Goal: Task Accomplishment & Management: Manage account settings

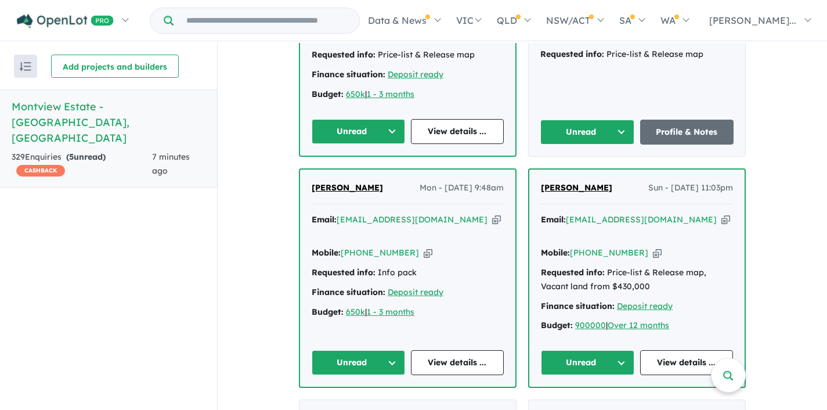
scroll to position [611, 0]
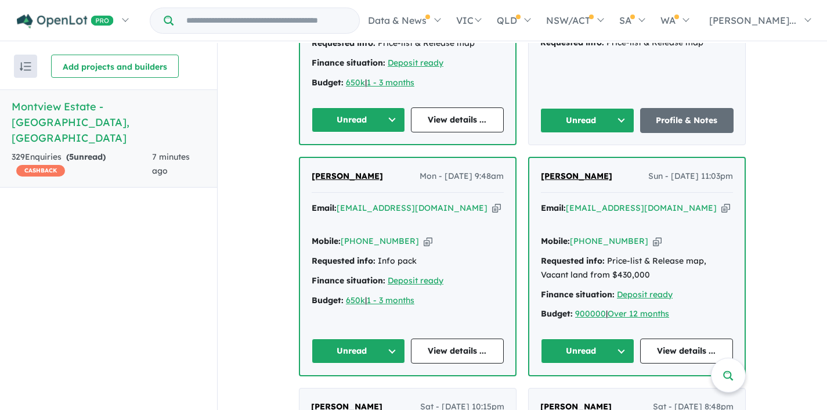
click at [393, 339] on button "Unread" at bounding box center [358, 351] width 93 height 25
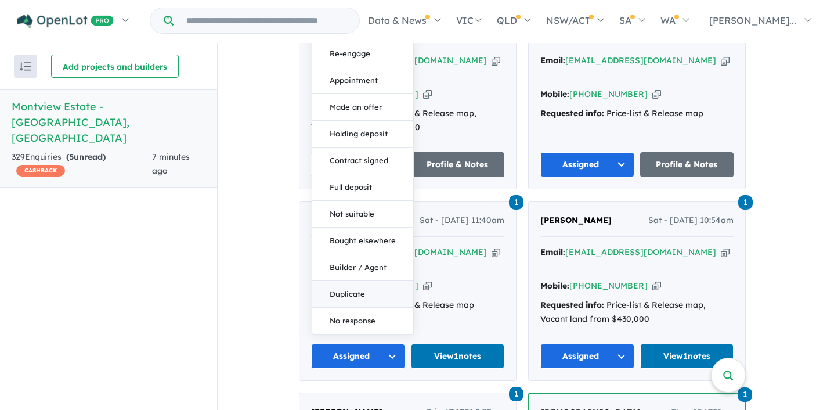
click at [351, 281] on button "Duplicate" at bounding box center [362, 294] width 101 height 27
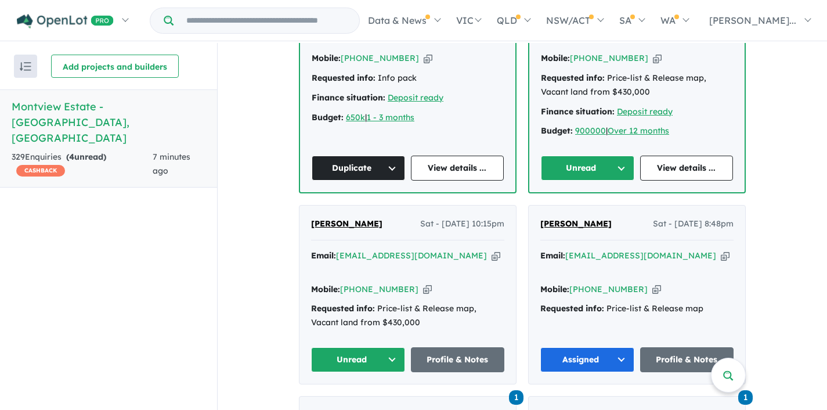
scroll to position [796, 0]
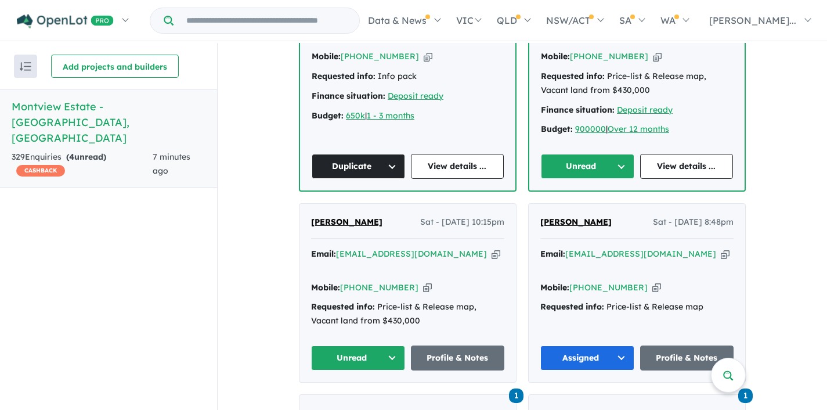
click at [394, 346] on button "Unread" at bounding box center [358, 358] width 94 height 25
click at [358, 399] on button "Assigned" at bounding box center [362, 412] width 101 height 27
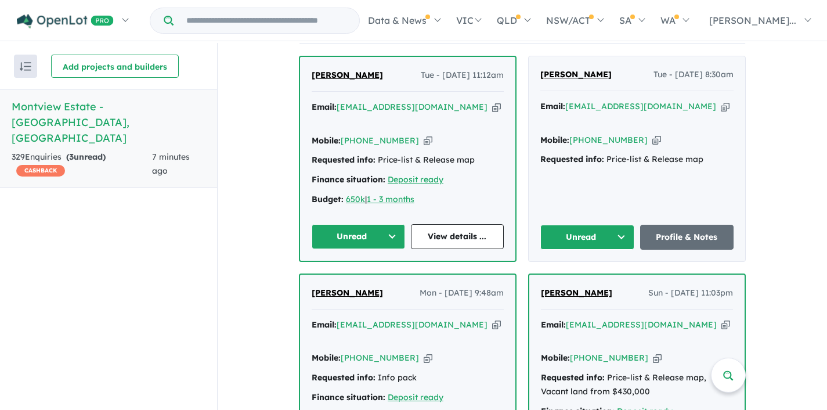
scroll to position [490, 0]
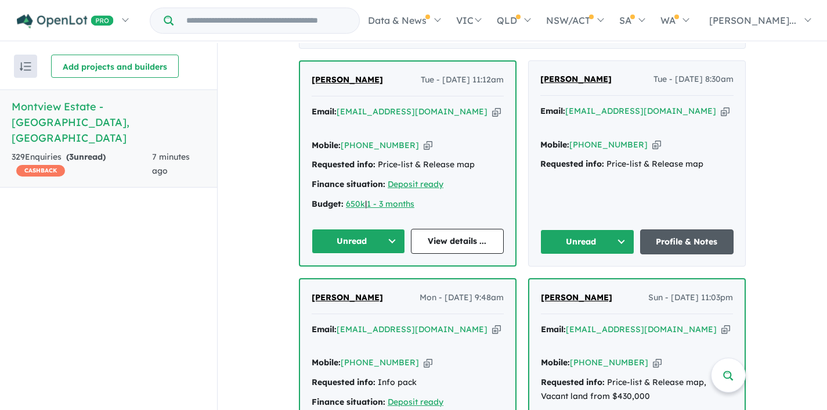
click at [679, 229] on link "Profile & Notes" at bounding box center [687, 241] width 94 height 25
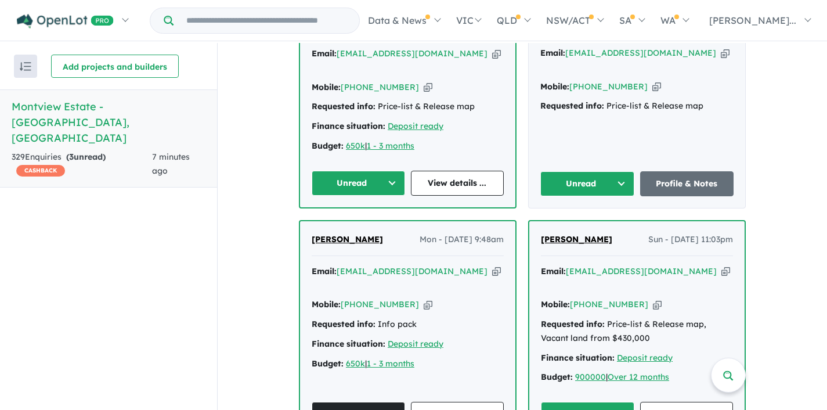
scroll to position [643, 0]
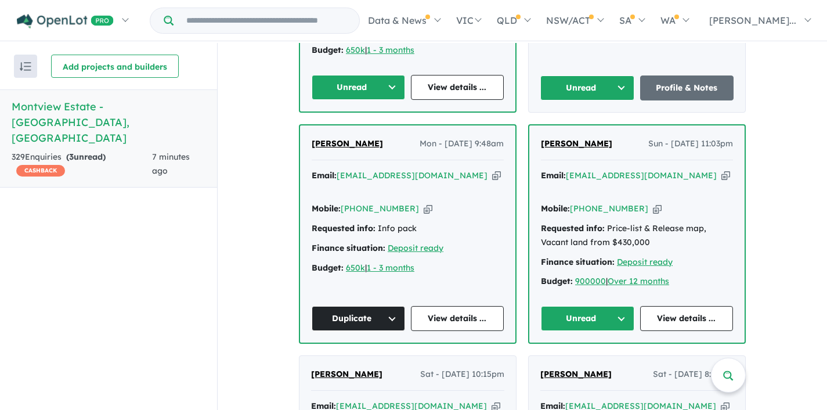
click at [722, 170] on icon "button" at bounding box center [726, 176] width 9 height 12
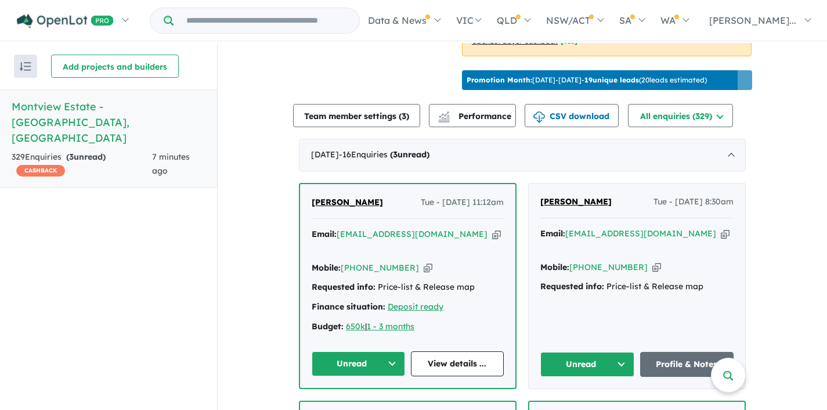
scroll to position [389, 0]
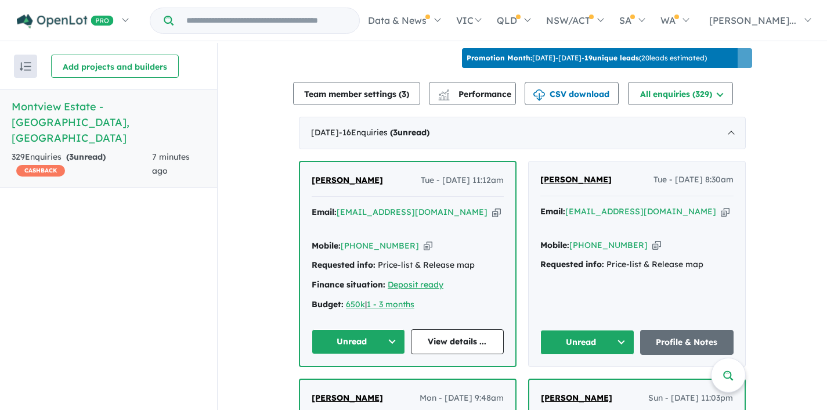
click at [492, 209] on icon "button" at bounding box center [496, 212] width 9 height 12
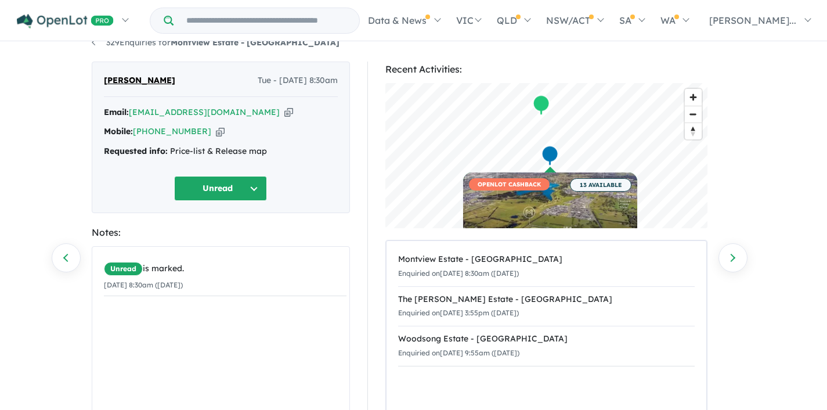
scroll to position [20, 0]
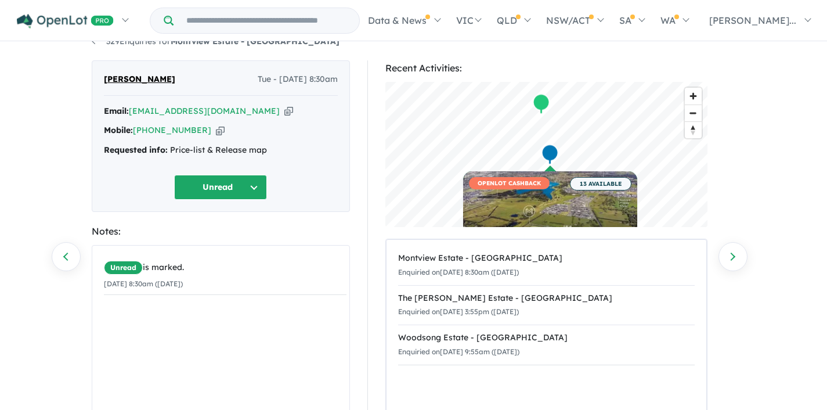
click at [285, 112] on icon "button" at bounding box center [289, 111] width 9 height 12
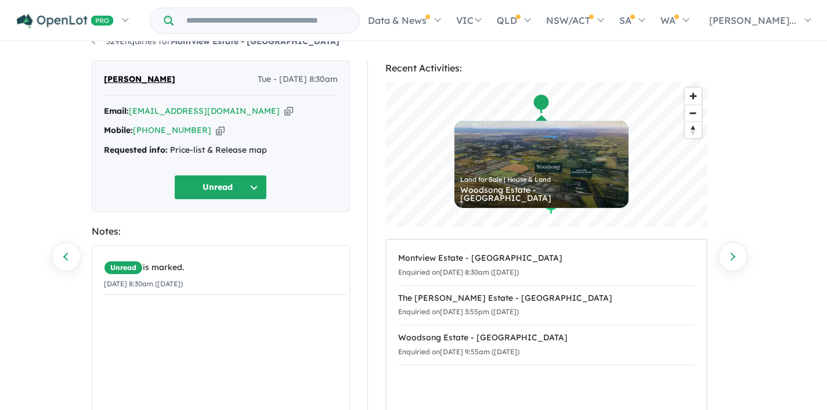
click at [253, 181] on button "Unread" at bounding box center [220, 187] width 93 height 25
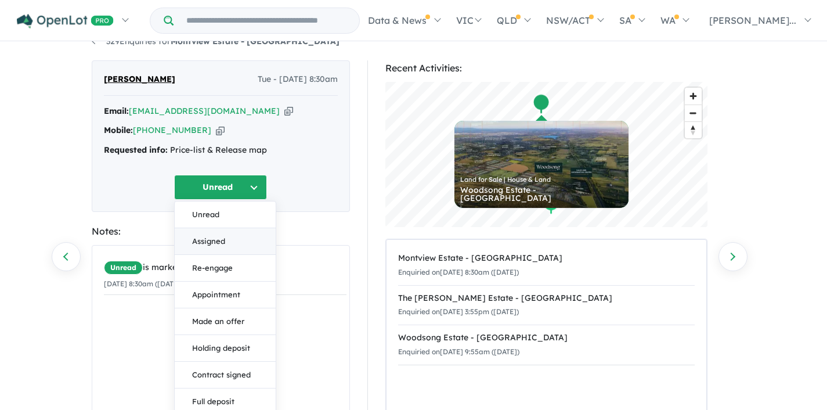
click at [218, 242] on button "Assigned" at bounding box center [225, 241] width 101 height 27
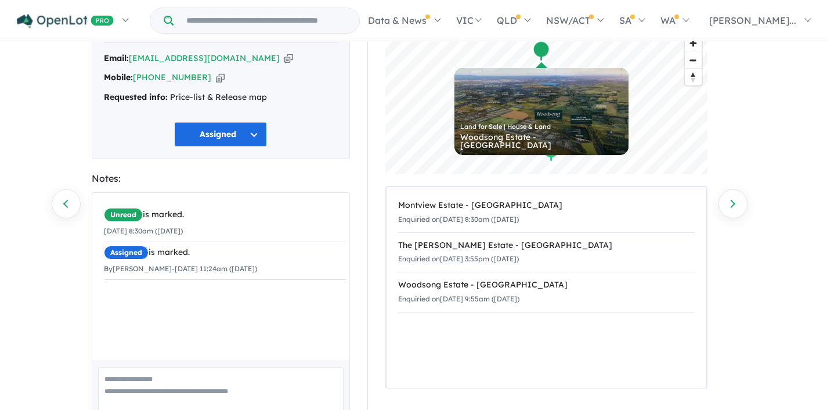
scroll to position [129, 0]
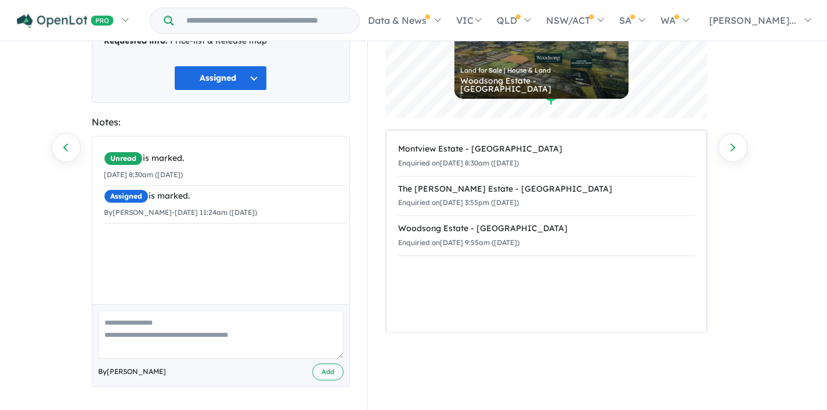
click at [139, 332] on textarea at bounding box center [221, 335] width 246 height 48
type textarea "**********"
click at [335, 372] on button "Add" at bounding box center [327, 372] width 31 height 17
